Goal: Feedback & Contribution: Contribute content

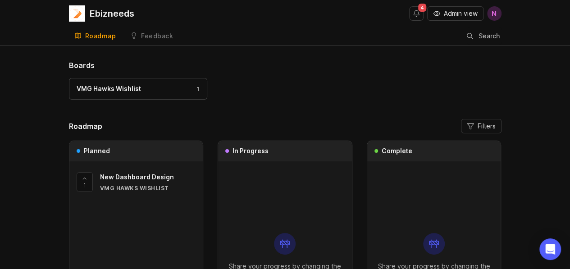
click at [493, 18] on span "N" at bounding box center [494, 13] width 5 height 11
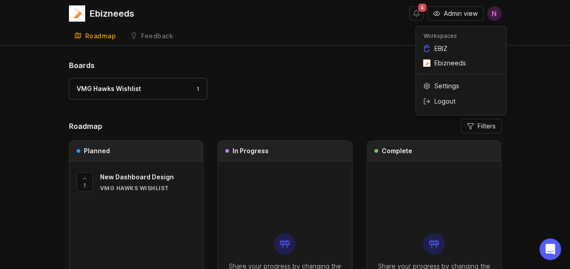
click at [358, 65] on h1 "Boards" at bounding box center [285, 65] width 433 height 11
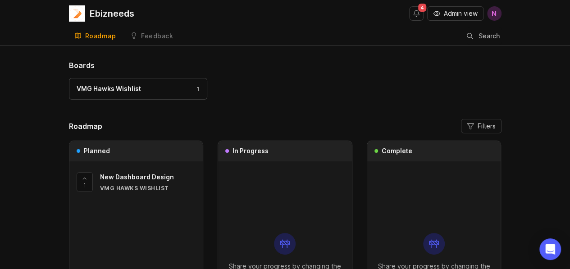
click at [493, 14] on span "N" at bounding box center [494, 13] width 5 height 11
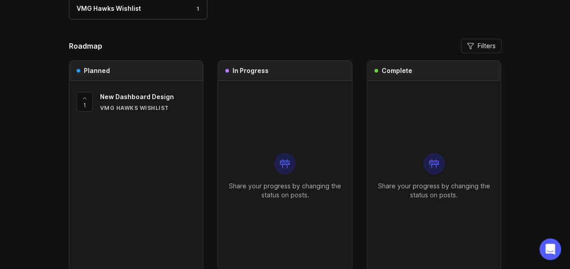
scroll to position [40, 0]
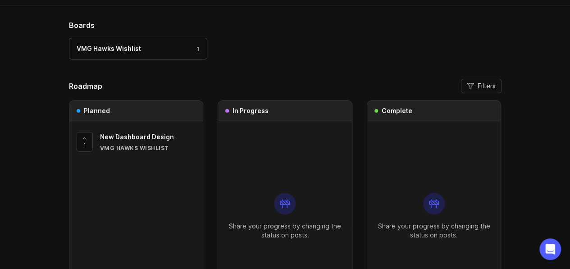
click at [143, 146] on div "VMG Hawks Wishlist" at bounding box center [148, 148] width 96 height 8
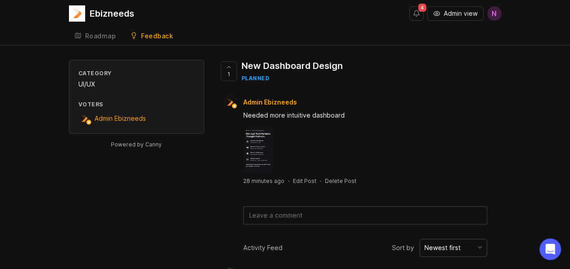
click at [91, 39] on div "Roadmap" at bounding box center [100, 36] width 31 height 6
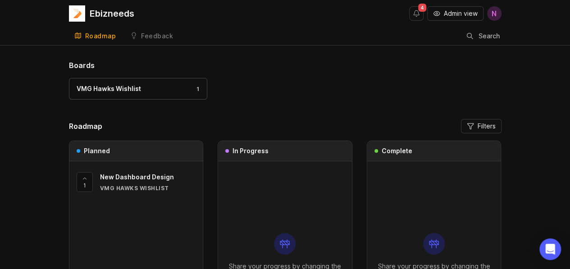
click at [493, 16] on span "N" at bounding box center [494, 13] width 5 height 11
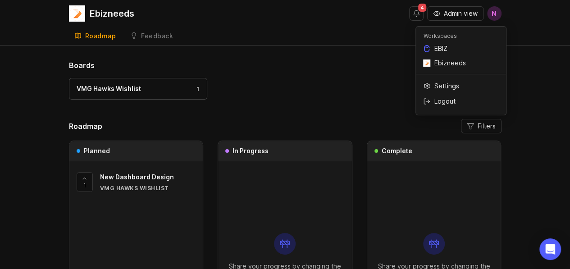
click at [303, 112] on div "Boards VMG Hawks Wishlist 1 Roadmap Filters Planned 1 New Dashboard Design VMG …" at bounding box center [285, 213] width 433 height 306
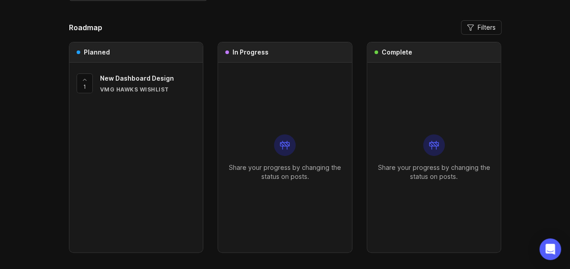
scroll to position [85, 0]
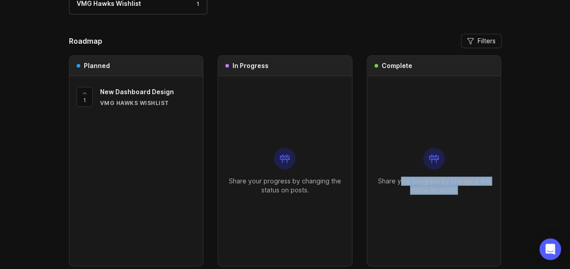
drag, startPoint x: 403, startPoint y: 177, endPoint x: 458, endPoint y: 187, distance: 55.8
click at [458, 187] on p "Share your progress by changing the status on posts." at bounding box center [433, 186] width 119 height 18
drag, startPoint x: 458, startPoint y: 187, endPoint x: 465, endPoint y: 198, distance: 13.6
click at [465, 198] on div "Share your progress by changing the status on posts." at bounding box center [433, 171] width 119 height 190
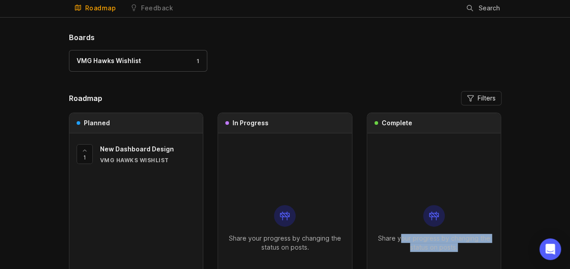
scroll to position [0, 0]
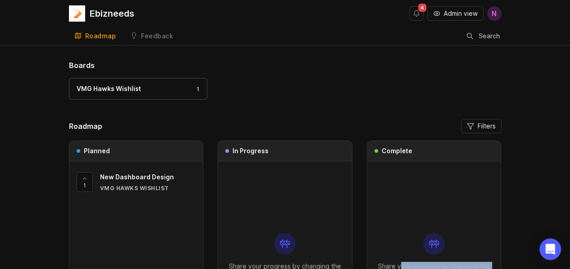
click at [146, 35] on div "Feedback" at bounding box center [157, 36] width 32 height 6
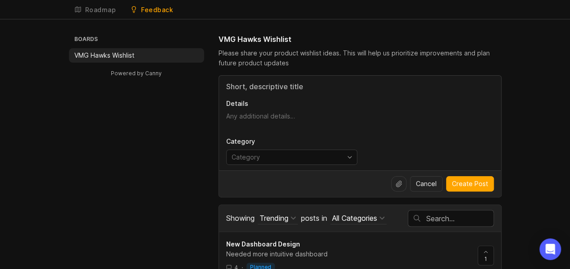
scroll to position [39, 0]
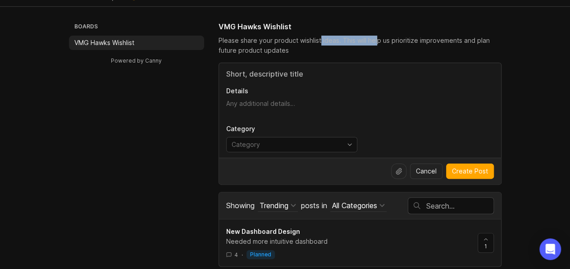
drag, startPoint x: 319, startPoint y: 44, endPoint x: 378, endPoint y: 43, distance: 58.6
click at [378, 43] on div "Please share your product wishlist ideas. This will help us prioritize improvem…" at bounding box center [360, 46] width 283 height 20
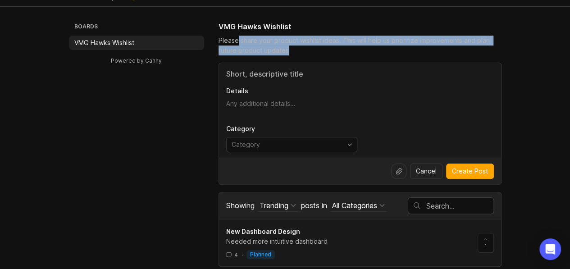
drag, startPoint x: 237, startPoint y: 43, endPoint x: 327, endPoint y: 48, distance: 90.7
click at [327, 48] on div "Please share your product wishlist ideas. This will help us prioritize improvem…" at bounding box center [360, 46] width 283 height 20
click at [328, 49] on div "Please share your product wishlist ideas. This will help us prioritize improvem…" at bounding box center [360, 46] width 283 height 20
click at [245, 45] on div "Please share your product wishlist ideas. This will help us prioritize improvem…" at bounding box center [360, 46] width 283 height 20
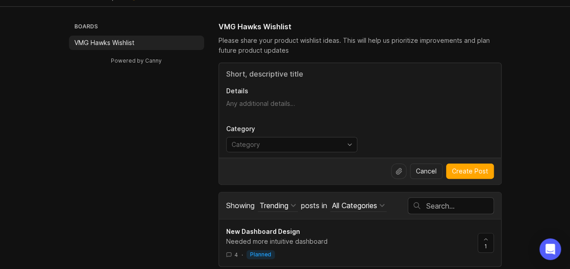
click at [291, 48] on div "Please share your product wishlist ideas. This will help us prioritize improvem…" at bounding box center [360, 46] width 283 height 20
drag, startPoint x: 305, startPoint y: 40, endPoint x: 360, endPoint y: 45, distance: 56.1
click at [360, 45] on div "Please share your product wishlist ideas. This will help us prioritize improvem…" at bounding box center [360, 46] width 283 height 20
drag, startPoint x: 360, startPoint y: 45, endPoint x: 396, endPoint y: 48, distance: 35.3
click at [396, 48] on div "Please share your product wishlist ideas. This will help us prioritize improvem…" at bounding box center [360, 46] width 283 height 20
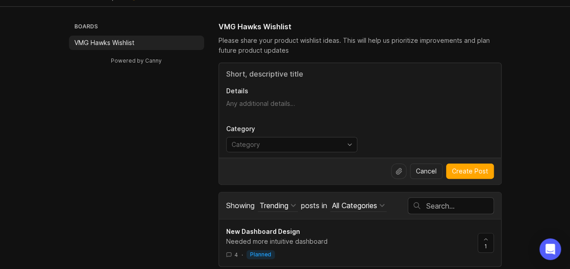
click at [266, 73] on input "Title" at bounding box center [360, 73] width 268 height 11
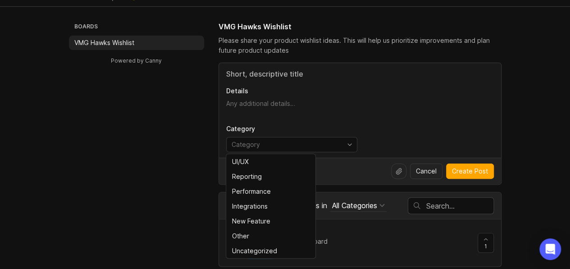
click at [264, 146] on input "toggle menu" at bounding box center [287, 145] width 110 height 10
click at [385, 130] on div "Category" at bounding box center [360, 138] width 268 height 28
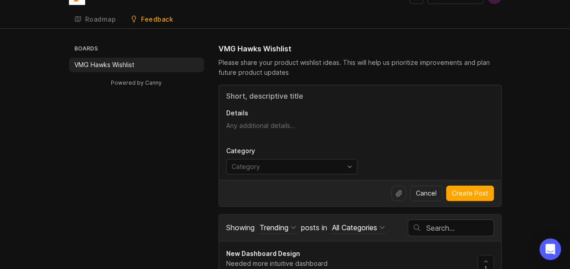
scroll to position [0, 0]
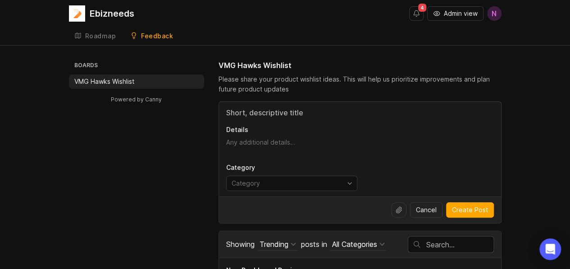
click at [349, 182] on icon "toggle icon" at bounding box center [349, 183] width 14 height 7
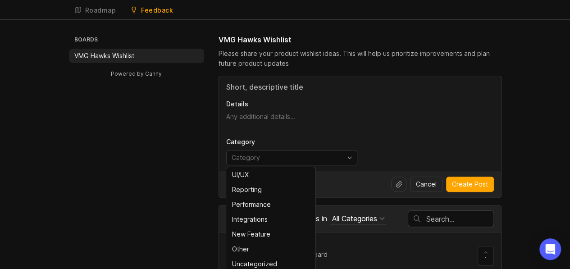
scroll to position [39, 0]
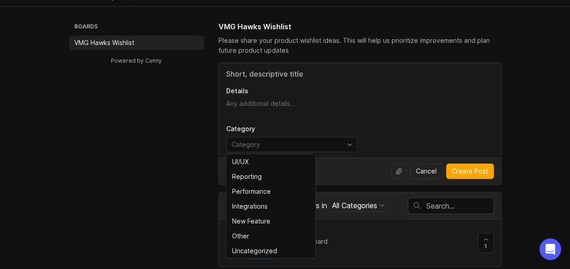
click at [387, 89] on p "Details" at bounding box center [360, 91] width 268 height 9
click at [387, 99] on textarea "Details" at bounding box center [360, 108] width 268 height 18
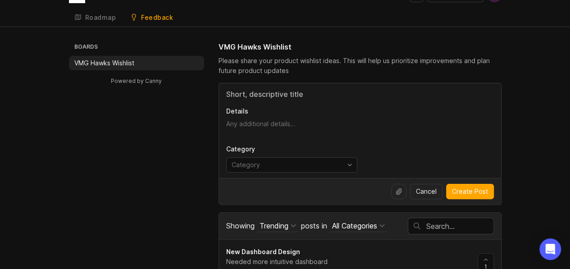
scroll to position [0, 0]
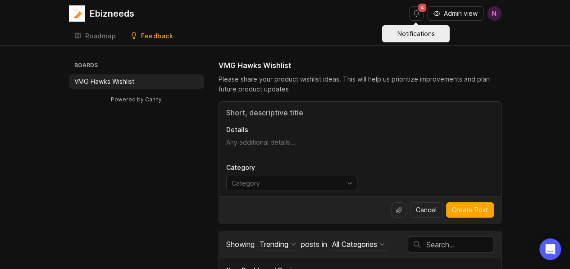
click at [415, 13] on button "Notifications" at bounding box center [416, 13] width 14 height 14
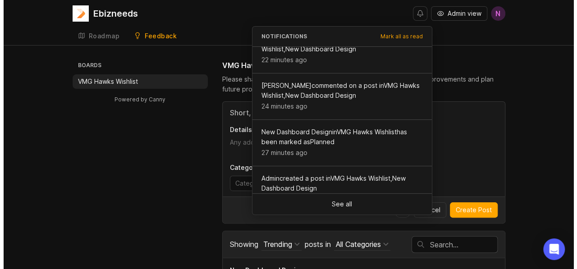
scroll to position [38, 0]
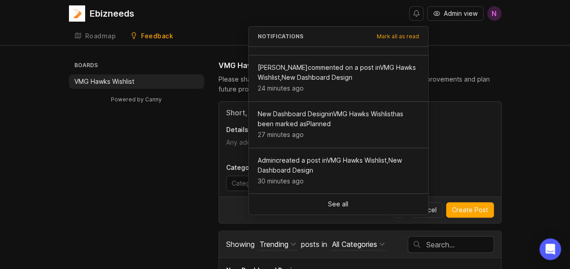
click at [469, 123] on div "Details Category" at bounding box center [360, 149] width 282 height 95
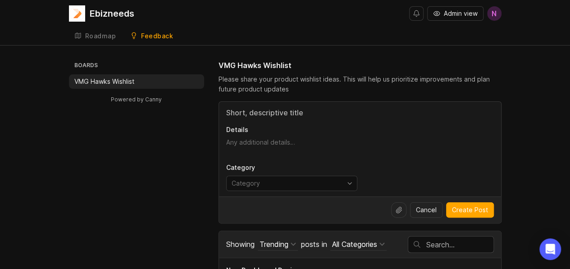
click at [495, 18] on span "N" at bounding box center [494, 13] width 5 height 11
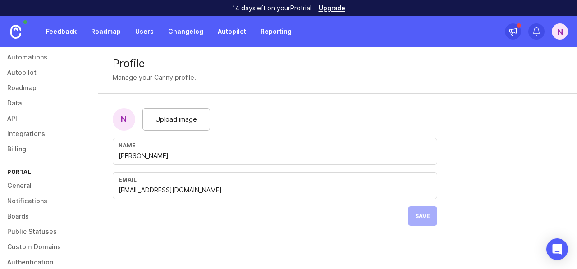
scroll to position [146, 0]
